Goal: Task Accomplishment & Management: Manage account settings

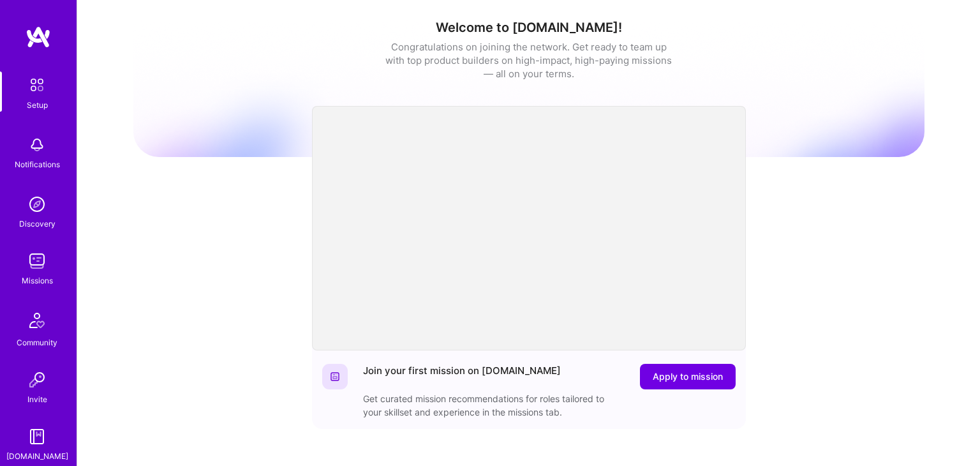
click at [31, 269] on img at bounding box center [37, 261] width 26 height 26
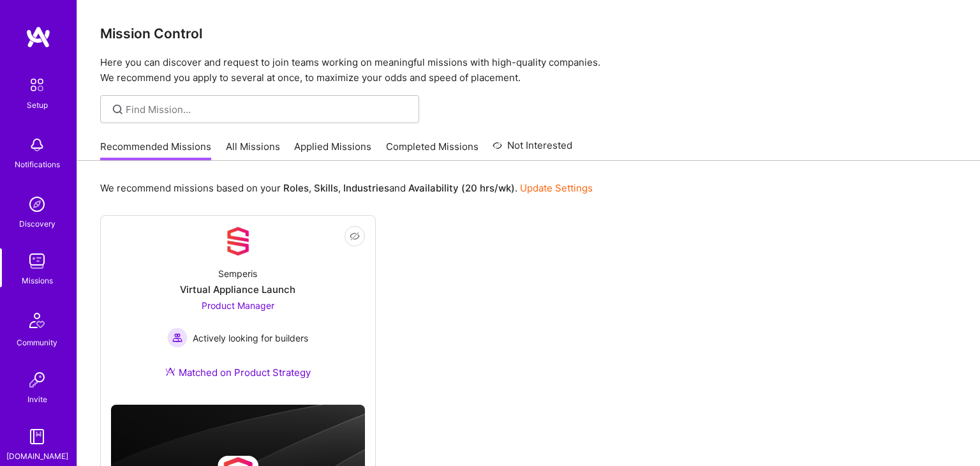
click at [249, 140] on link "All Missions" at bounding box center [253, 150] width 54 height 21
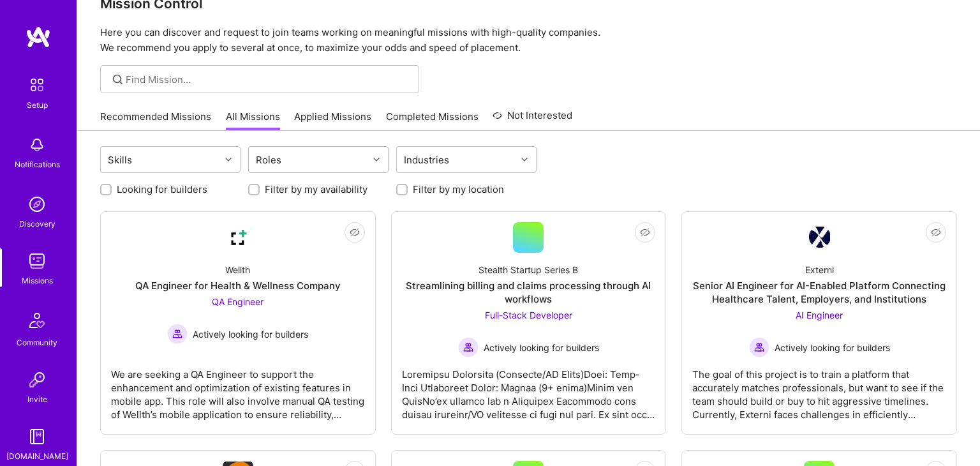
scroll to position [32, 0]
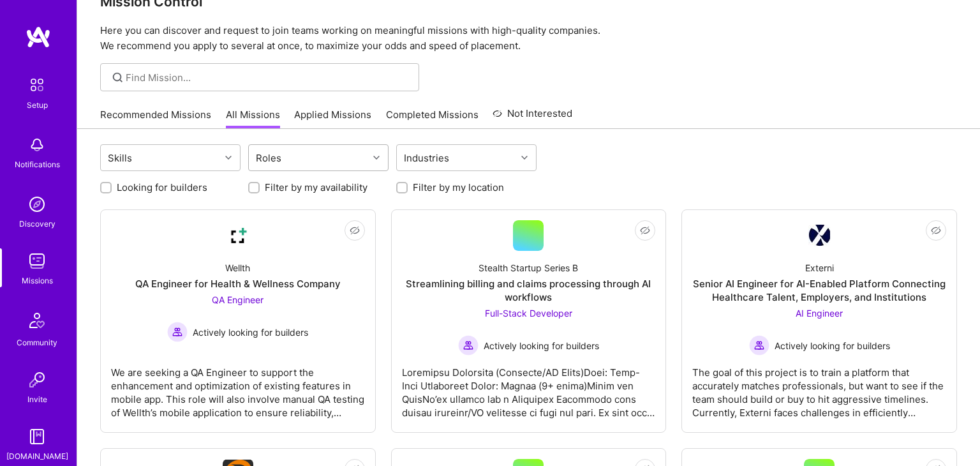
click at [292, 158] on div "Roles" at bounding box center [308, 158] width 119 height 26
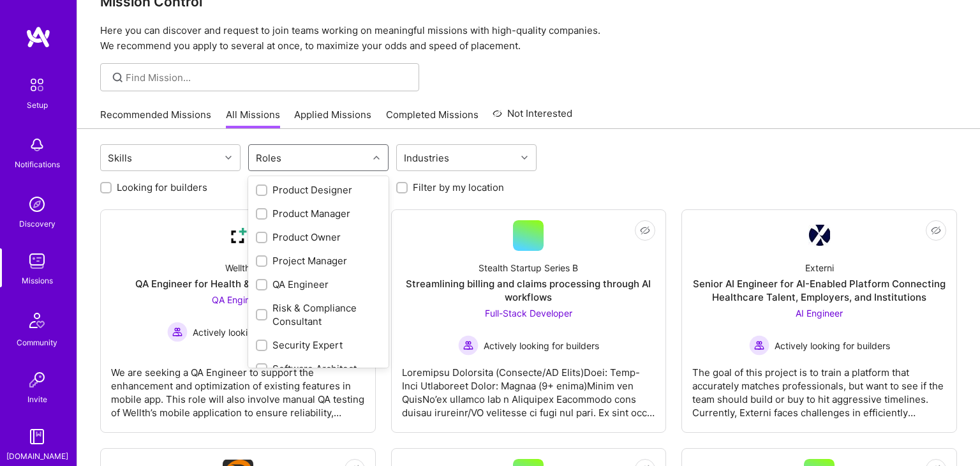
scroll to position [521, 0]
click at [278, 212] on div "Product Manager" at bounding box center [318, 212] width 125 height 13
checkbox input "true"
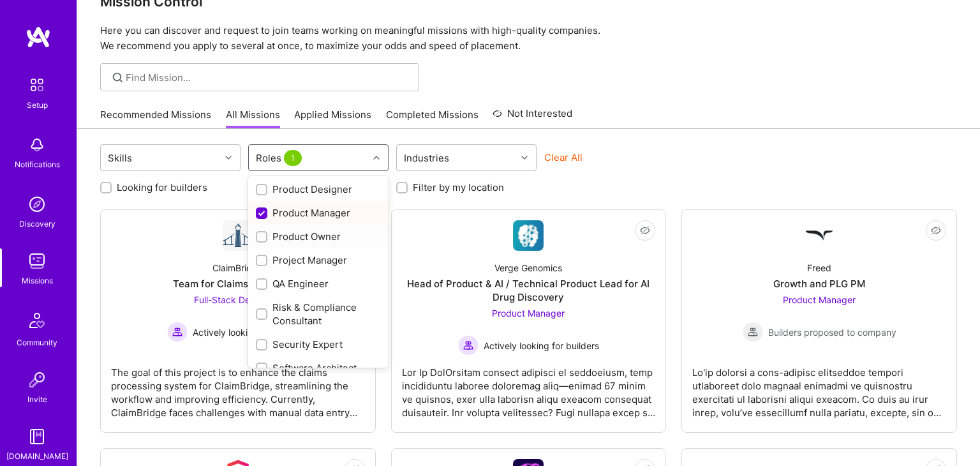
click at [279, 238] on div "Product Owner" at bounding box center [318, 236] width 125 height 13
checkbox input "true"
click at [284, 260] on div "Project Manager" at bounding box center [318, 259] width 125 height 13
checkbox input "true"
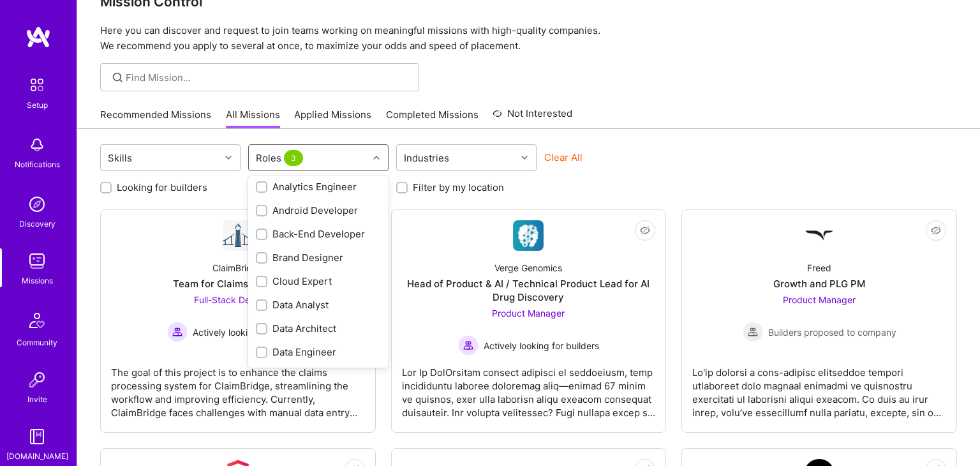
scroll to position [0, 0]
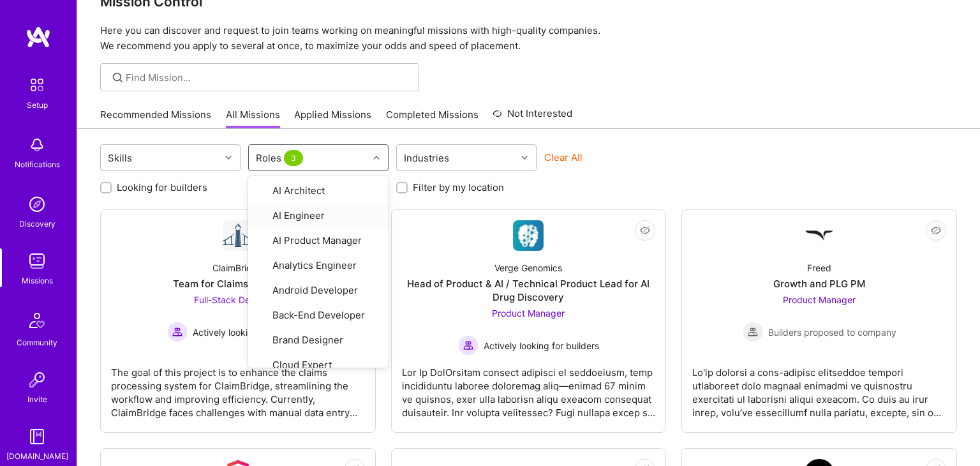
click at [703, 115] on div "Recommended Missions All Missions Applied Missions Completed Missions Not Inter…" at bounding box center [528, 114] width 857 height 27
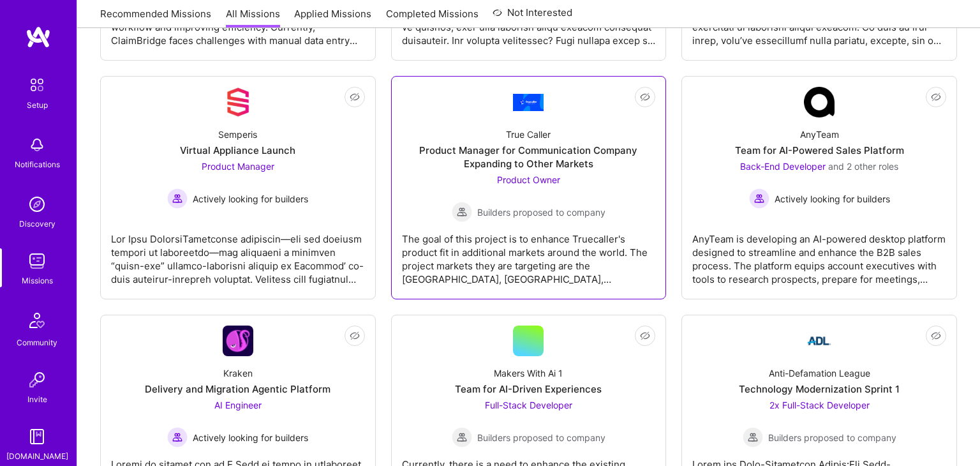
scroll to position [411, 0]
